Goal: Information Seeking & Learning: Understand process/instructions

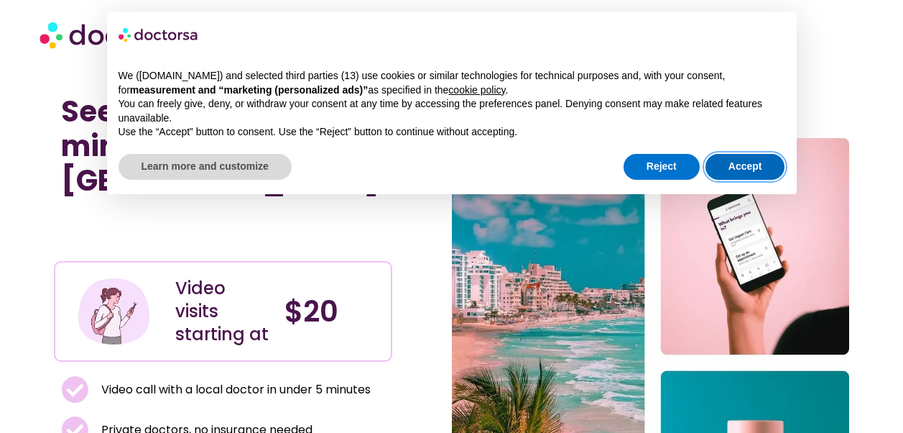
click at [749, 166] on button "Accept" at bounding box center [746, 167] width 80 height 26
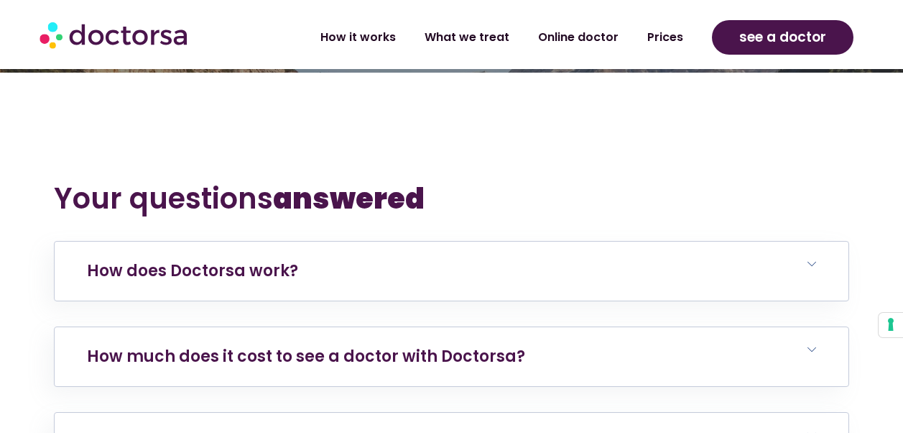
scroll to position [2730, 0]
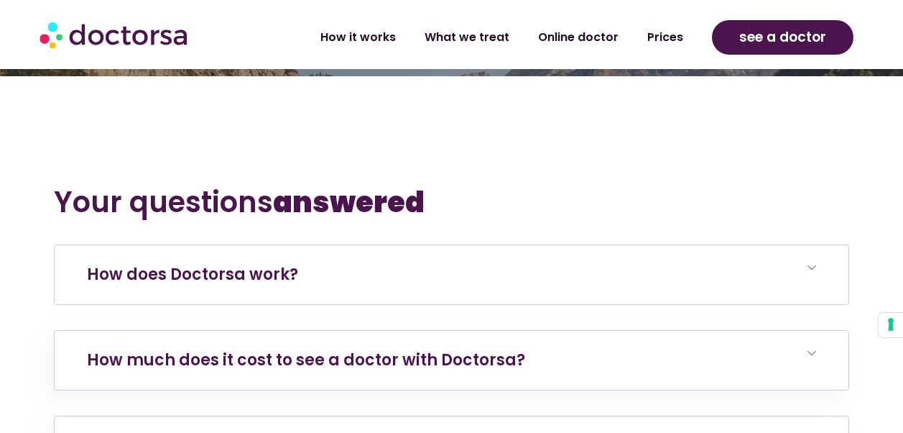
click at [570, 245] on h6 "How does Doctorsa work?" at bounding box center [451, 274] width 793 height 59
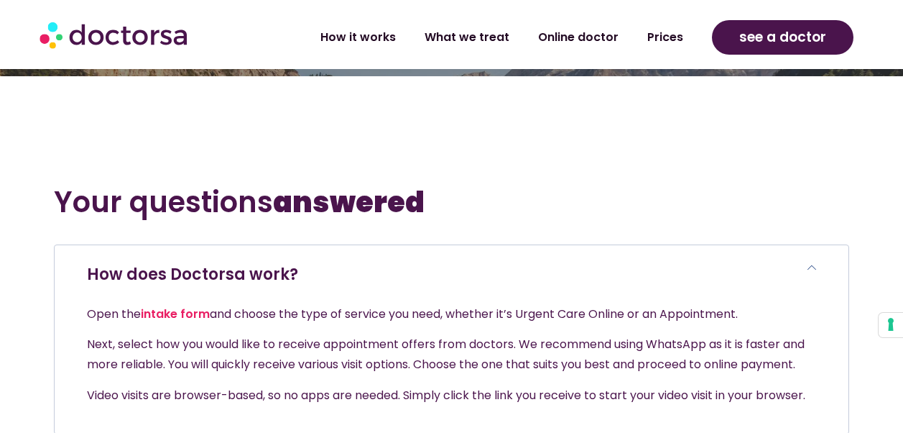
click at [393, 245] on h6 "How does Doctorsa work?" at bounding box center [451, 274] width 793 height 59
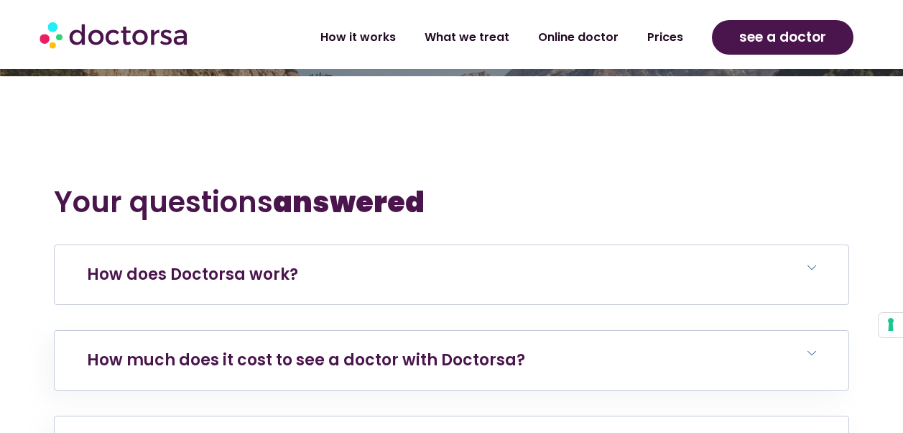
scroll to position [2802, 0]
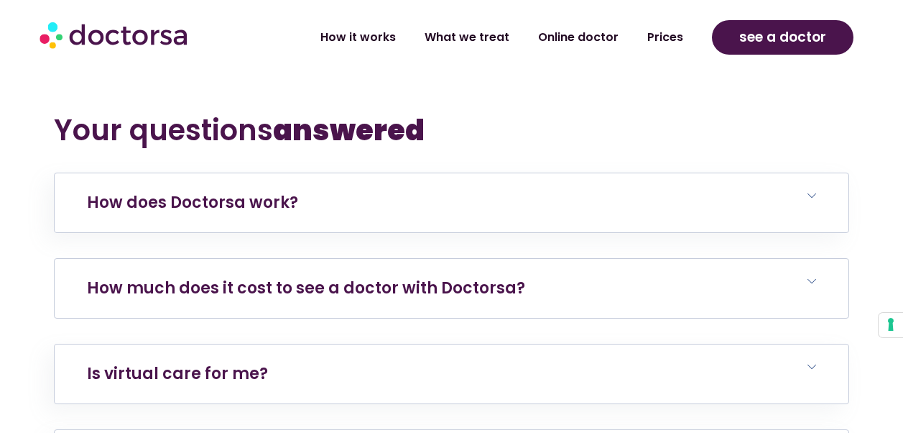
click at [448, 277] on link "How much does it cost to see a doctor with Doctorsa?" at bounding box center [306, 288] width 438 height 22
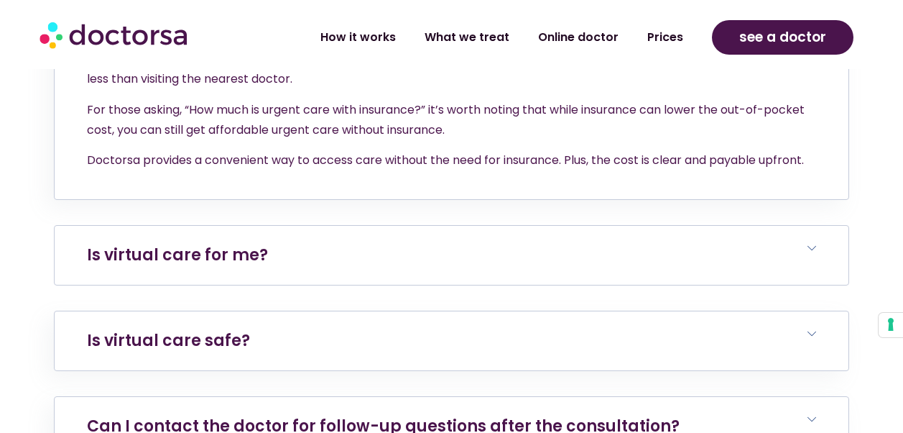
scroll to position [3233, 0]
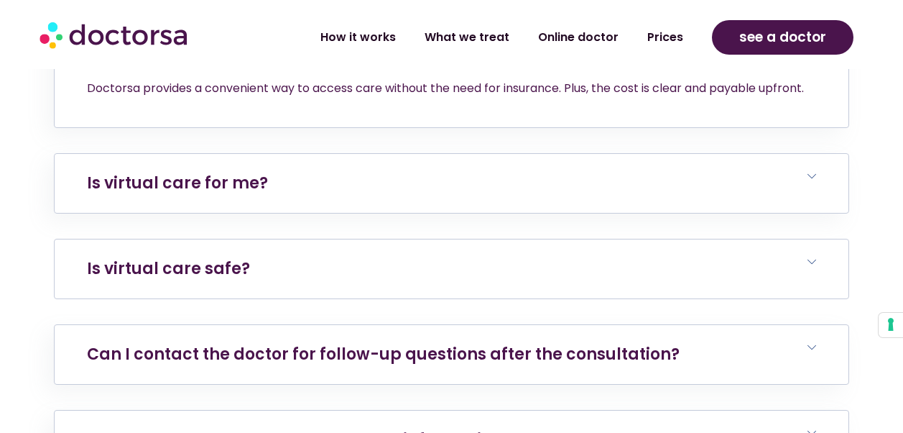
click at [624, 239] on h6 "Is virtual care safe?" at bounding box center [451, 268] width 793 height 59
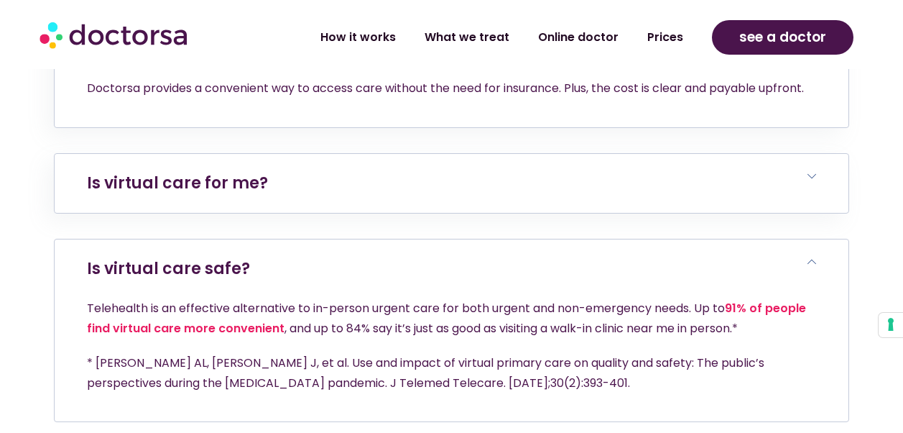
click at [625, 239] on h6 "Is virtual care safe?" at bounding box center [451, 268] width 793 height 59
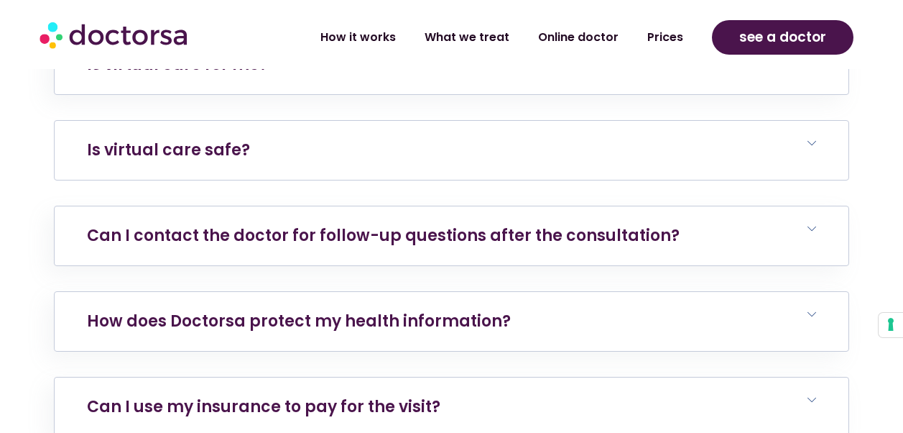
scroll to position [3377, 0]
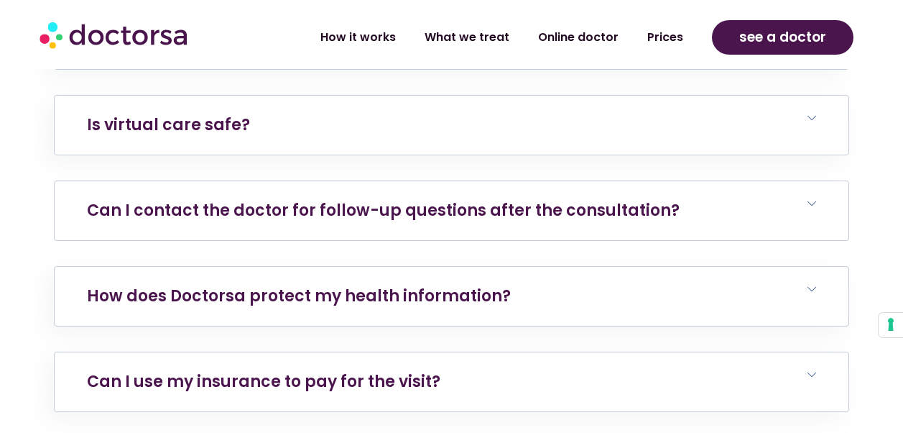
click at [635, 199] on link "Can I contact the doctor for follow-up questions after the consultation?" at bounding box center [383, 210] width 593 height 22
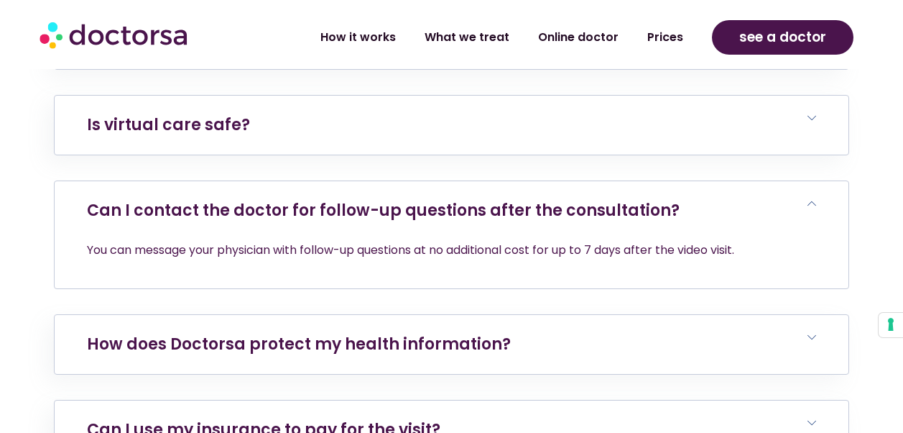
click at [635, 199] on link "Can I contact the doctor for follow-up questions after the consultation?" at bounding box center [383, 210] width 593 height 22
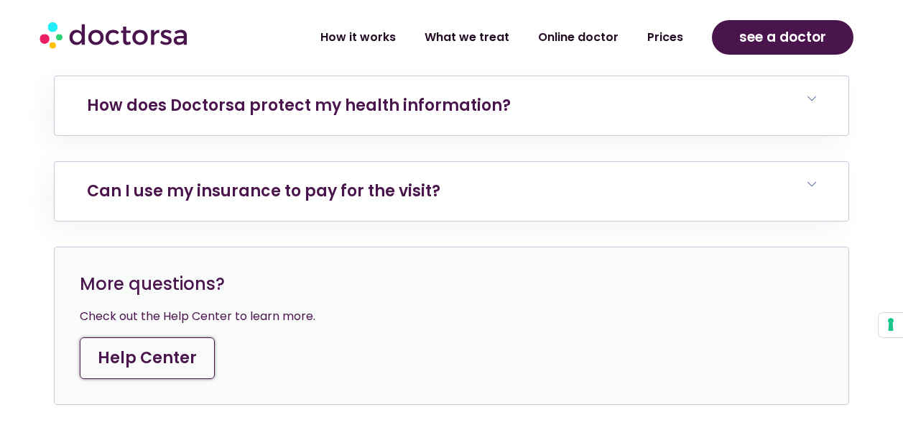
scroll to position [3592, 0]
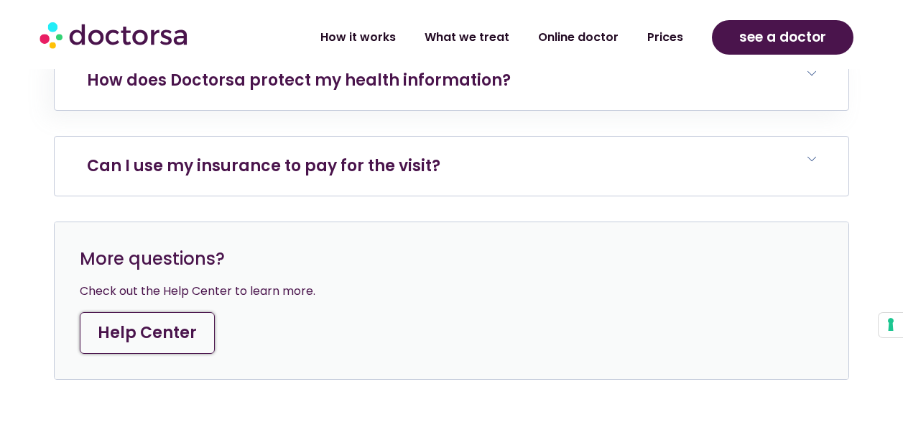
click at [637, 137] on h6 "Can I use my insurance to pay for the visit?" at bounding box center [451, 166] width 793 height 59
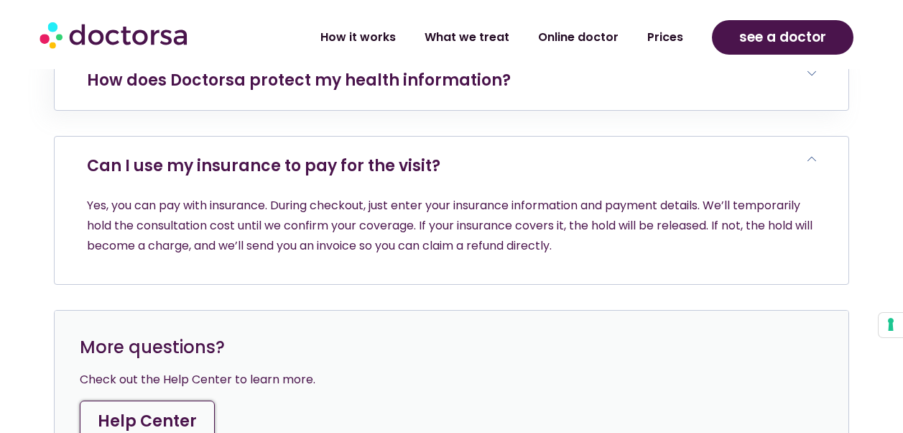
click at [637, 137] on h6 "Can I use my insurance to pay for the visit?" at bounding box center [451, 166] width 793 height 59
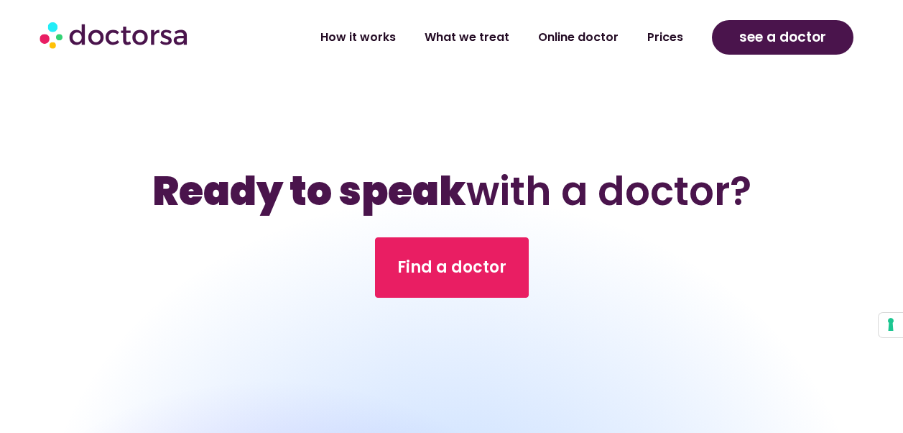
scroll to position [6075, 0]
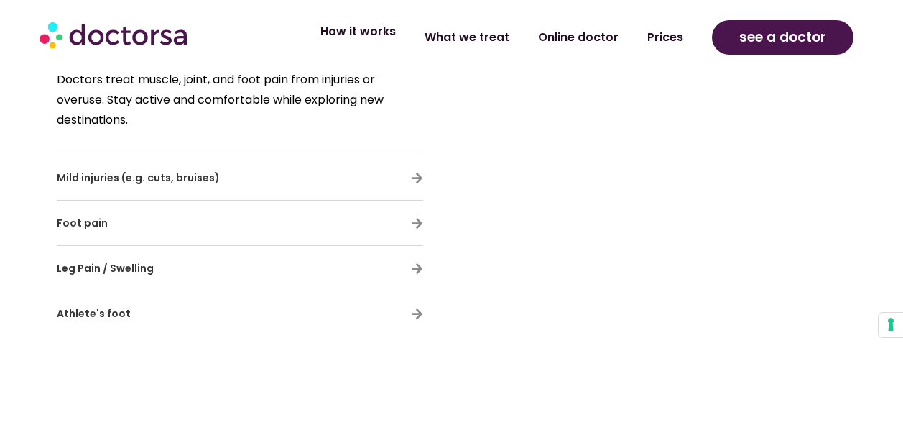
click at [379, 38] on link "How it works" at bounding box center [358, 31] width 104 height 33
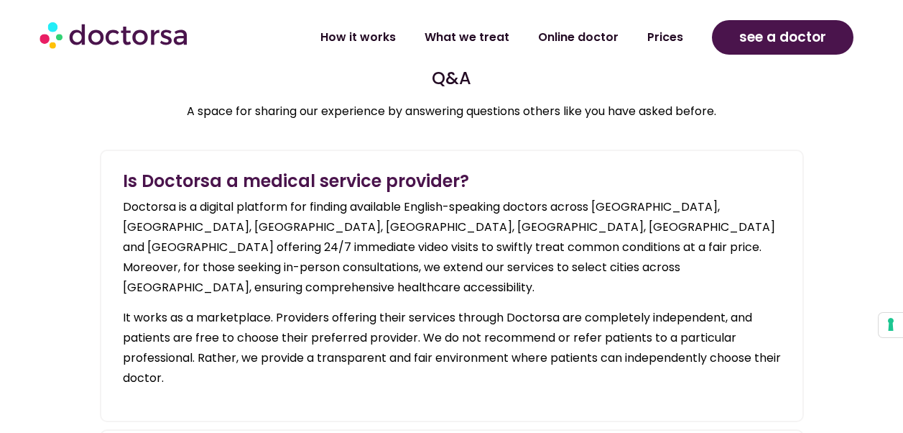
scroll to position [1581, 0]
